Goal: Information Seeking & Learning: Learn about a topic

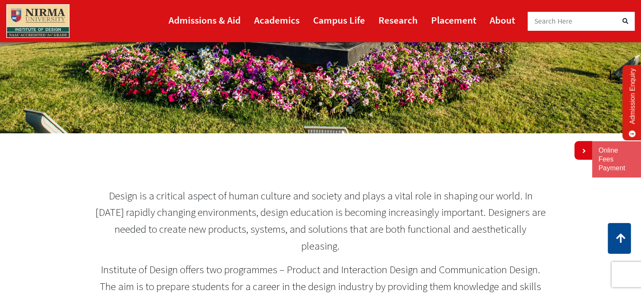
scroll to position [253, 0]
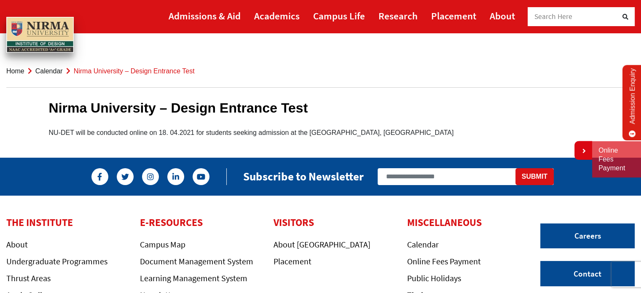
click at [463, 117] on div "Nirma University – Design Entrance Test NU-DET will be conducted online on 18. …" at bounding box center [321, 112] width 556 height 65
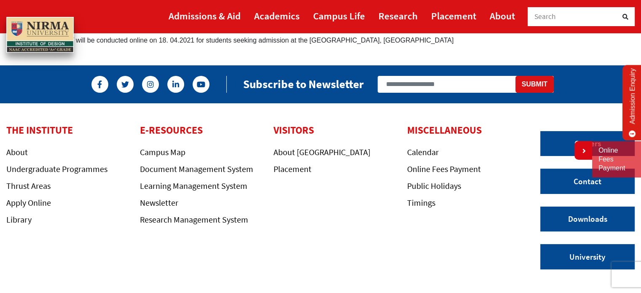
scroll to position [93, 0]
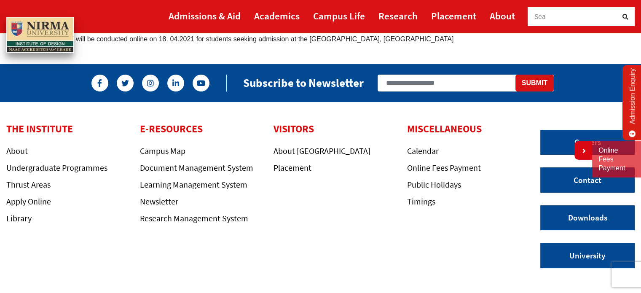
click at [483, 254] on div "THE INSTITUTE About Undergraduate Programmes Thrust Areas Apply Online Library …" at bounding box center [267, 202] width 534 height 158
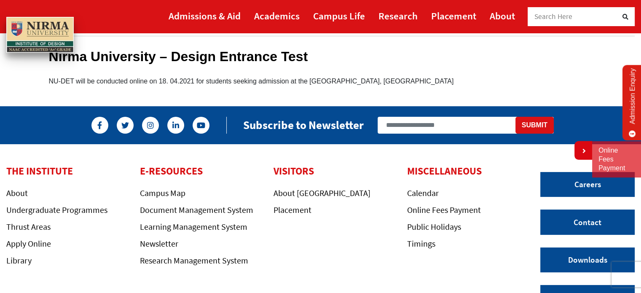
click at [629, 99] on link "Admission Enquiry" at bounding box center [632, 102] width 20 height 75
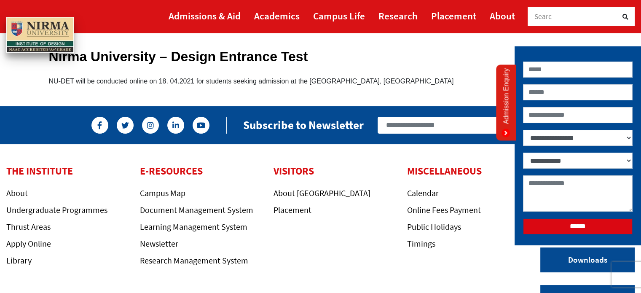
click at [448, 67] on div "Nirma University – Design Entrance Test NU-DET will be conducted online on 18. …" at bounding box center [321, 60] width 556 height 65
click at [505, 136] on icon at bounding box center [505, 132] width 8 height 8
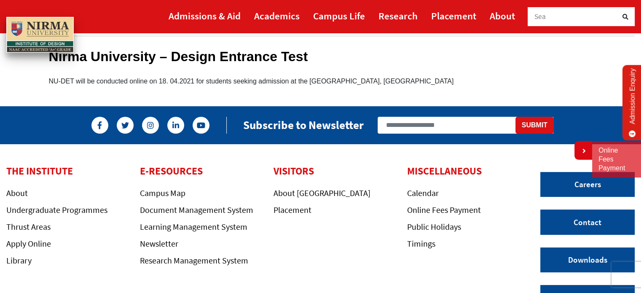
click at [478, 78] on p "NU-DET will be conducted online on 18. 04.2021 for students seeking admission a…" at bounding box center [320, 80] width 543 height 11
